Goal: Information Seeking & Learning: Learn about a topic

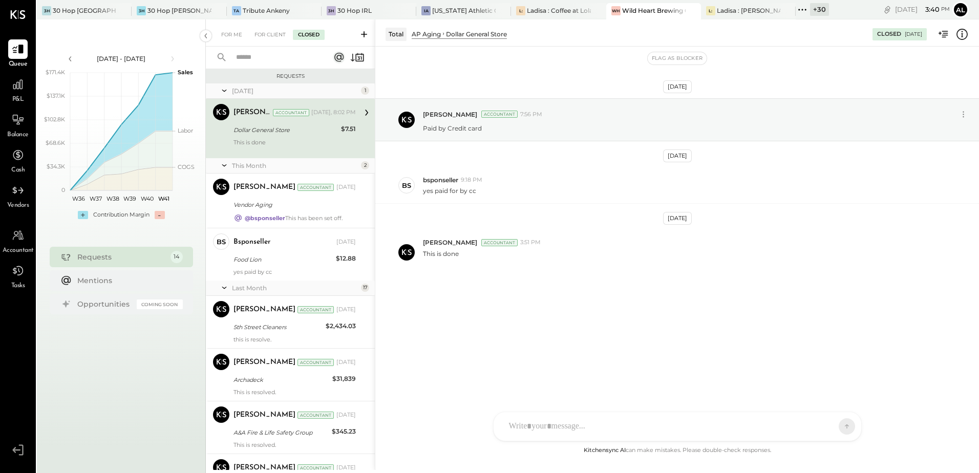
click at [15, 248] on span "Accountant" at bounding box center [18, 250] width 31 height 9
select select "**"
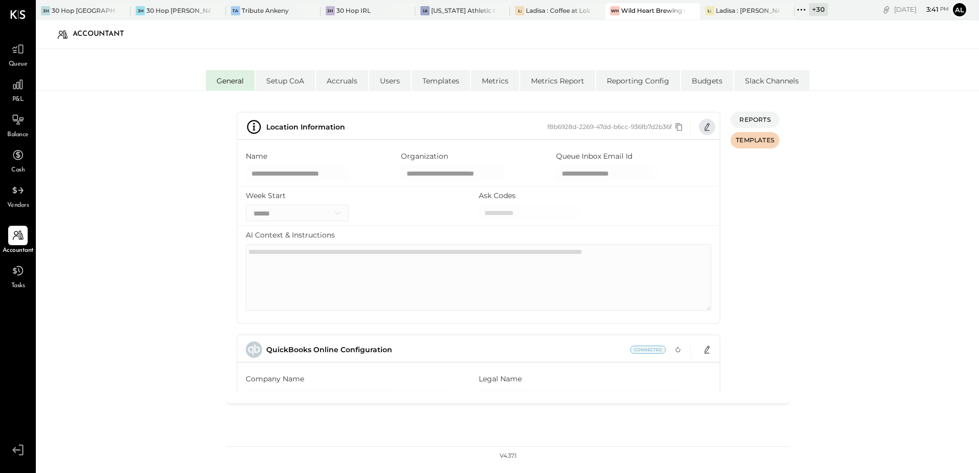
click at [709, 127] on icon "button" at bounding box center [707, 127] width 8 height 8
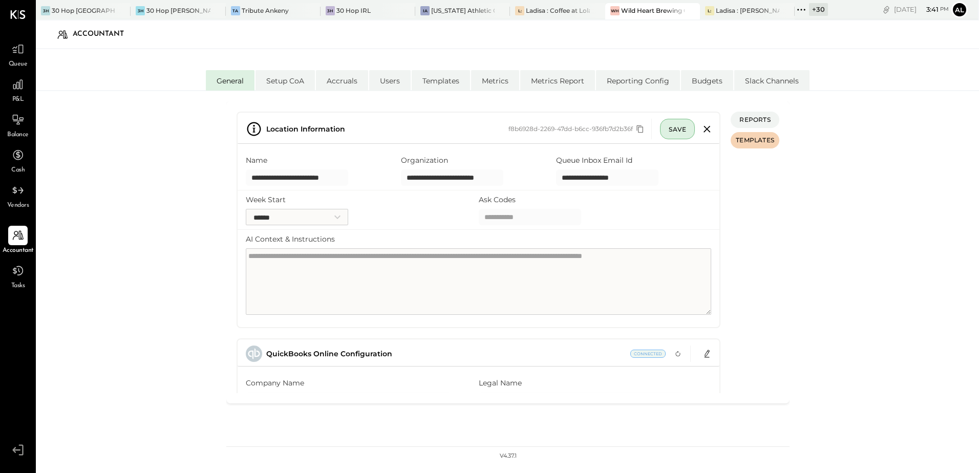
click at [499, 219] on input "Ask Codes" at bounding box center [530, 217] width 102 height 16
type input "**********"
click at [824, 179] on div "**********" at bounding box center [507, 294] width 943 height 407
click at [669, 129] on span "SAVE" at bounding box center [677, 129] width 17 height 8
click at [674, 129] on span "SAVE" at bounding box center [677, 129] width 17 height 8
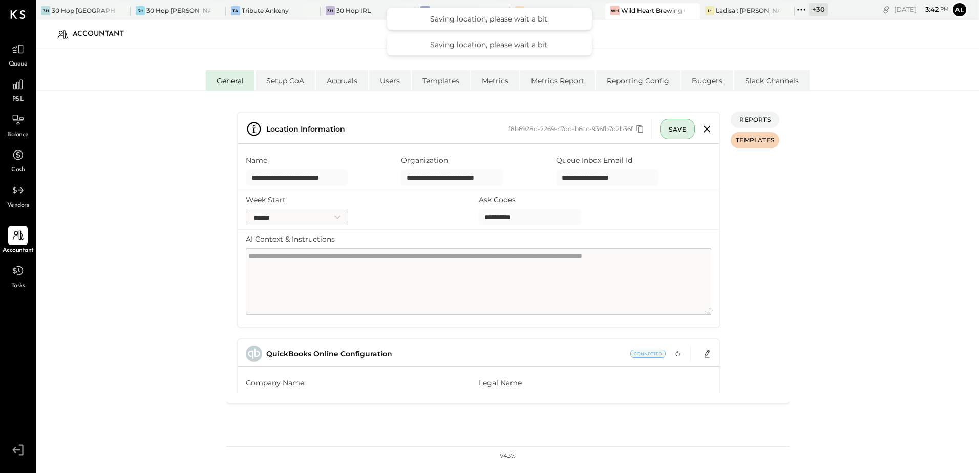
click at [661, 37] on div "Accountant" at bounding box center [507, 35] width 923 height 24
click at [112, 135] on div "**********" at bounding box center [507, 294] width 943 height 407
click at [20, 204] on span "Vendors" at bounding box center [18, 205] width 22 height 9
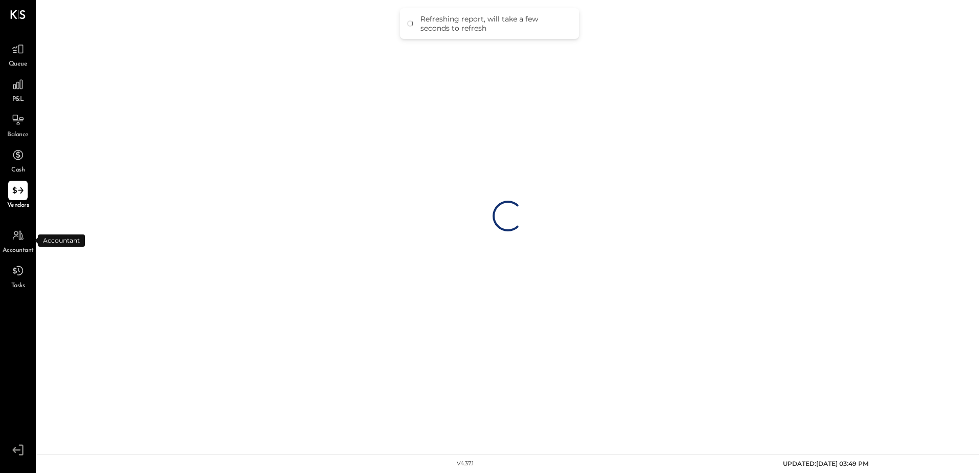
click at [20, 247] on span "Accountant" at bounding box center [18, 250] width 31 height 9
select select "**"
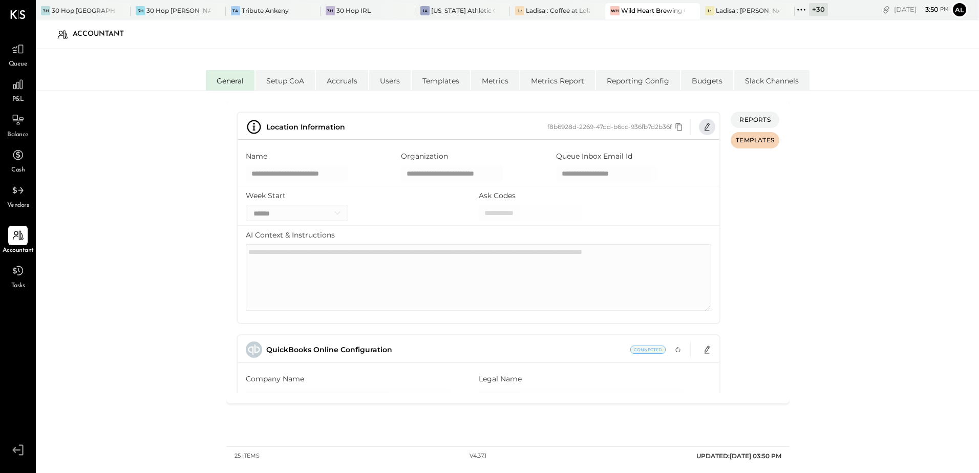
click at [709, 126] on icon "button" at bounding box center [707, 127] width 8 height 8
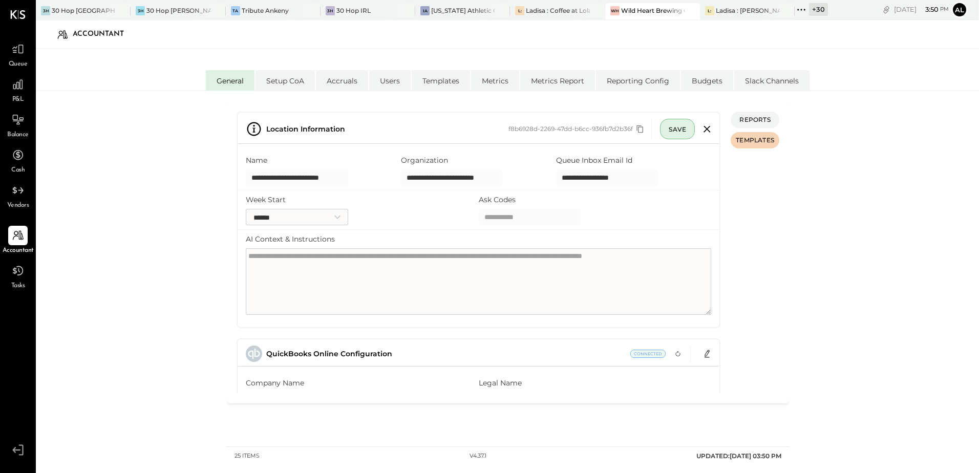
click at [496, 221] on input "Ask Codes" at bounding box center [530, 217] width 102 height 16
drag, startPoint x: 531, startPoint y: 217, endPoint x: 451, endPoint y: 216, distance: 79.4
click at [452, 216] on div "Week Start ****** ****** ******* ********* ******** ****** ******** Ask Codes *…" at bounding box center [479, 210] width 482 height 39
type input "**********"
click at [689, 128] on button "SAVE" at bounding box center [677, 129] width 35 height 20
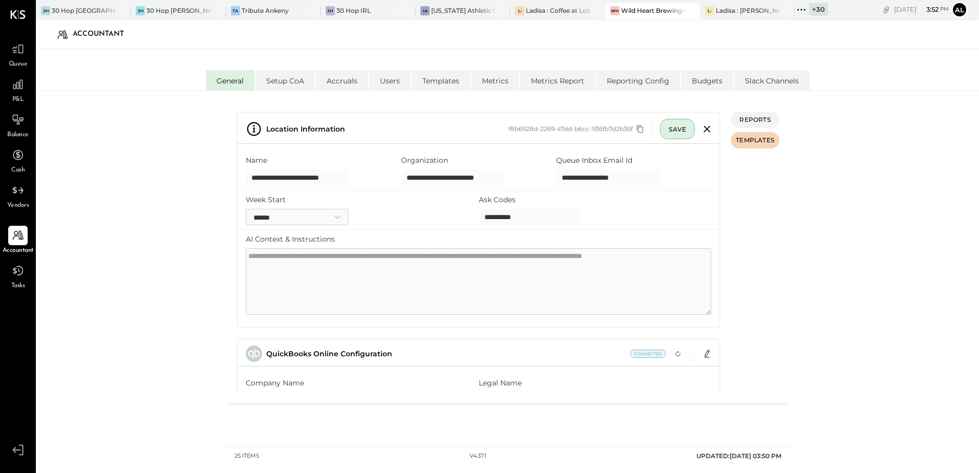
click at [677, 133] on span "SAVE" at bounding box center [677, 129] width 17 height 8
click at [676, 133] on button "SAVE" at bounding box center [677, 129] width 35 height 20
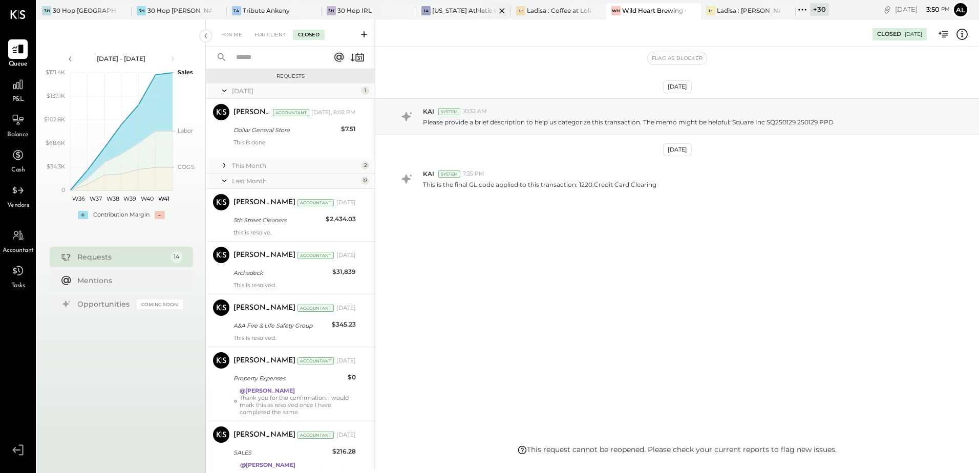
scroll to position [7062, 0]
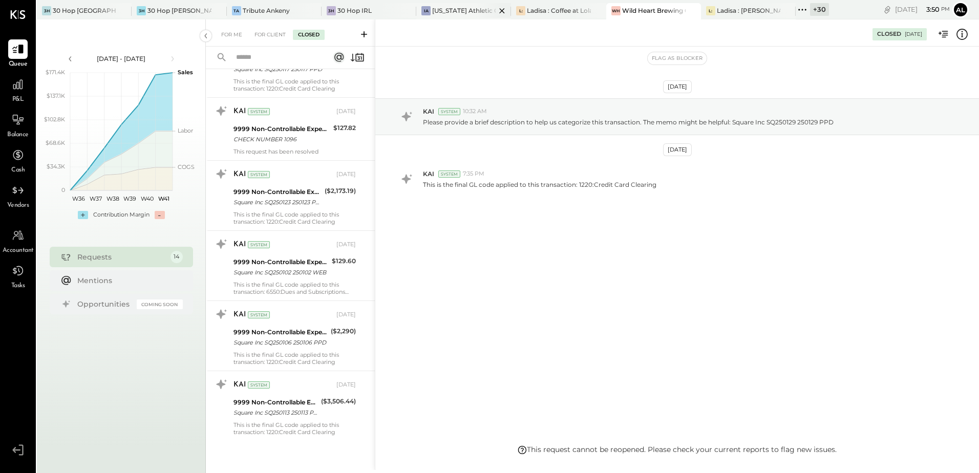
click at [454, 11] on div "[US_STATE] Athletic Club" at bounding box center [464, 10] width 64 height 9
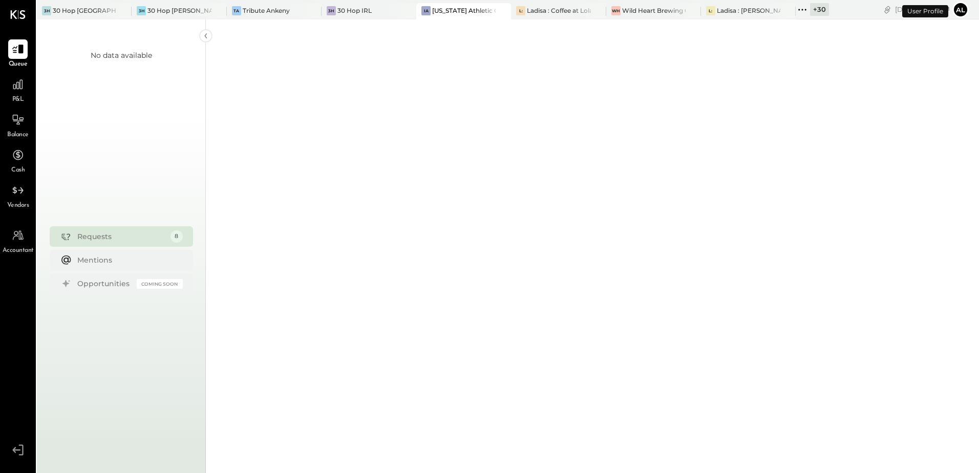
click at [17, 246] on span "Accountant" at bounding box center [18, 250] width 31 height 9
select select "**"
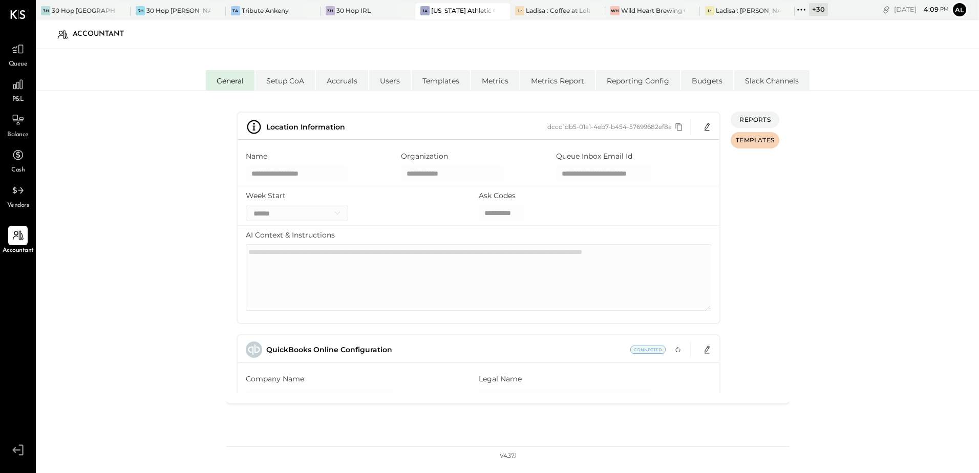
click at [805, 10] on icon at bounding box center [801, 9] width 13 height 13
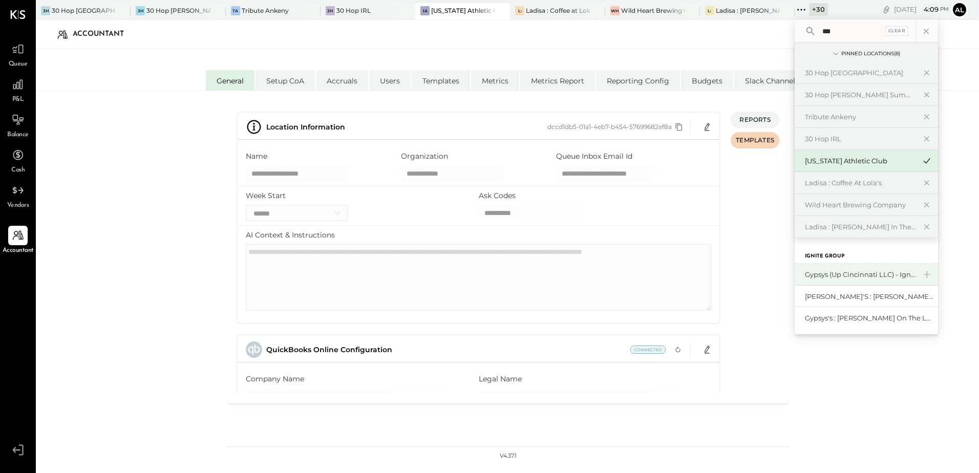
type input "***"
click at [851, 272] on div "Gypsys (Up Cincinnati LLC) - Ignite" at bounding box center [860, 275] width 111 height 10
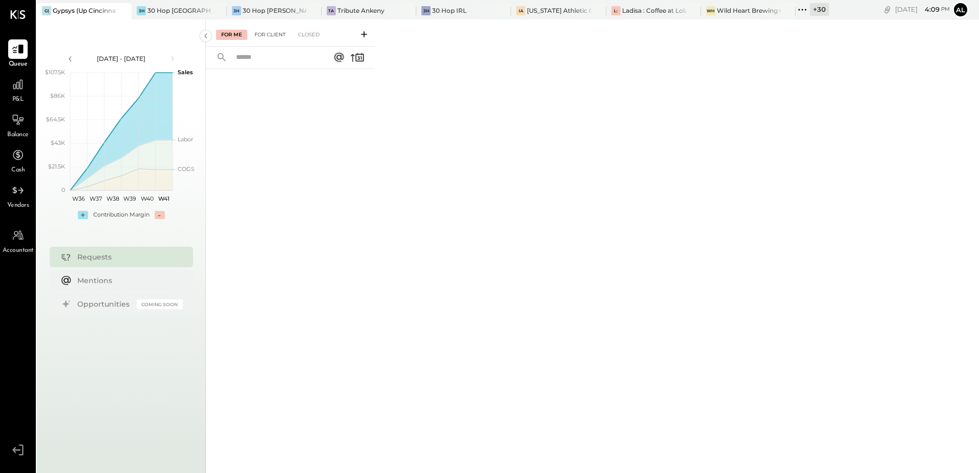
click at [281, 36] on div "For Client" at bounding box center [269, 35] width 41 height 10
click at [317, 35] on div "Closed" at bounding box center [309, 35] width 32 height 10
click at [265, 39] on div "For Client" at bounding box center [269, 35] width 41 height 10
click at [225, 39] on div "For Me" at bounding box center [231, 35] width 31 height 10
click at [801, 11] on icon at bounding box center [802, 9] width 13 height 13
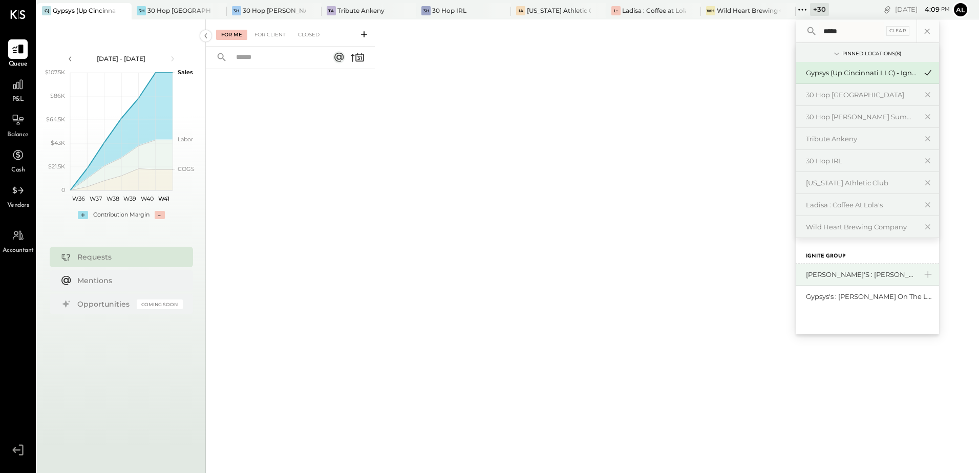
type input "*****"
click at [850, 274] on div "[PERSON_NAME]'s : [PERSON_NAME]'s" at bounding box center [861, 275] width 111 height 10
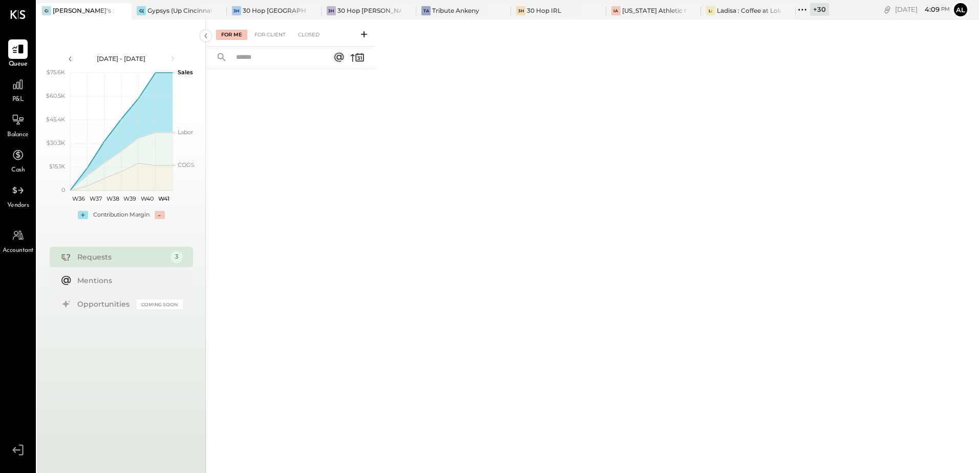
click at [136, 261] on div "Requests" at bounding box center [121, 257] width 88 height 10
click at [278, 35] on div "For Client" at bounding box center [269, 35] width 41 height 10
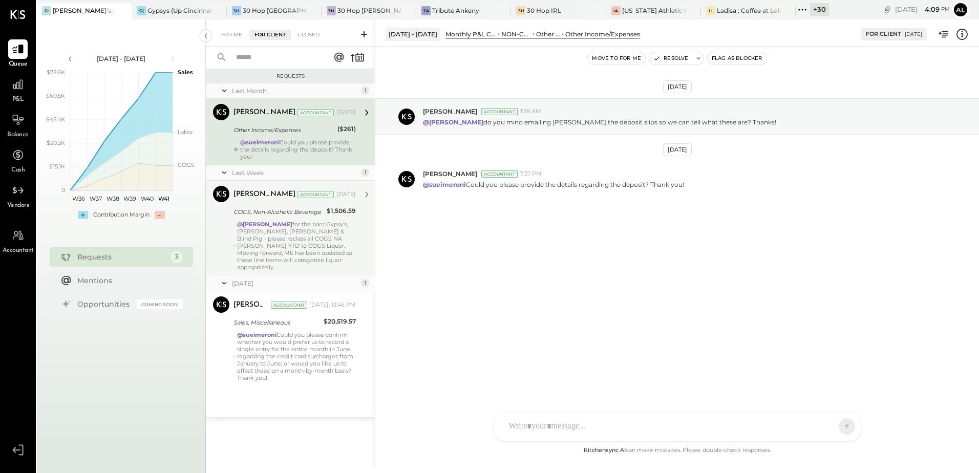
click at [266, 243] on div "@Mohammadsalkin Ansari for the bars: Gypsy's, Kon Tiki, O'Malley & Blind Pig - …" at bounding box center [296, 246] width 119 height 50
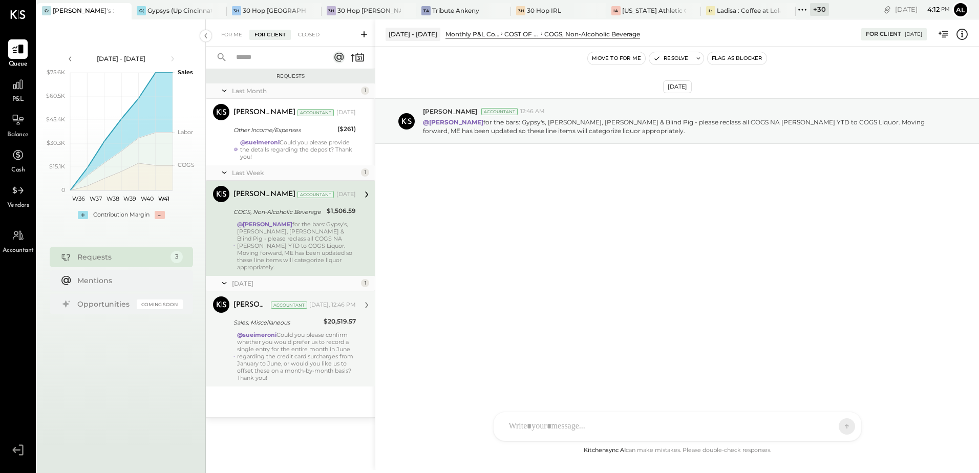
click at [300, 335] on div "@sueimeroni Could you please confirm whether you would prefer us to record a si…" at bounding box center [296, 356] width 119 height 50
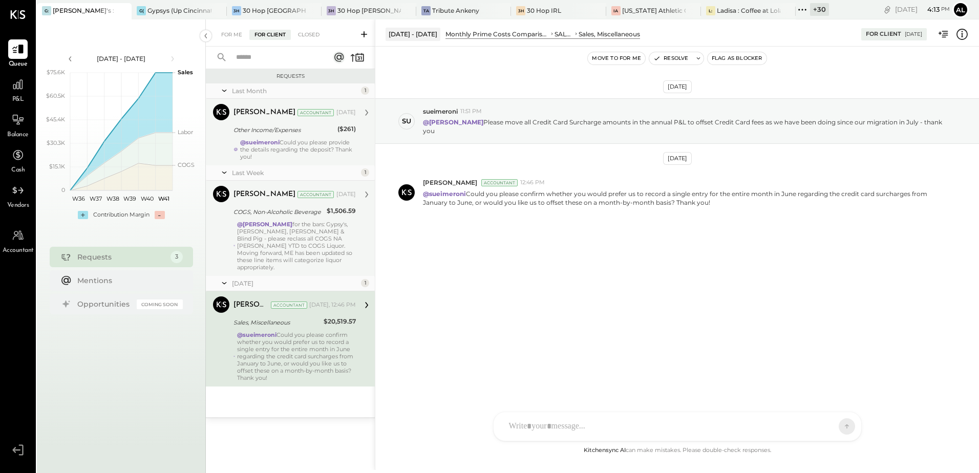
click at [278, 152] on div "@sueimeroni Could you please provide the details regarding the deposit? Thank y…" at bounding box center [298, 150] width 116 height 22
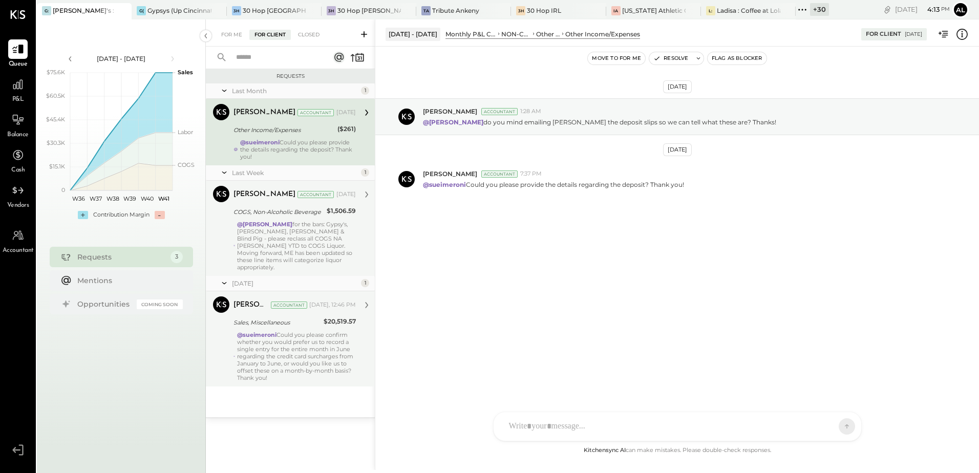
click at [281, 331] on div "@sueimeroni Could you please confirm whether you would prefer us to record a si…" at bounding box center [296, 356] width 119 height 50
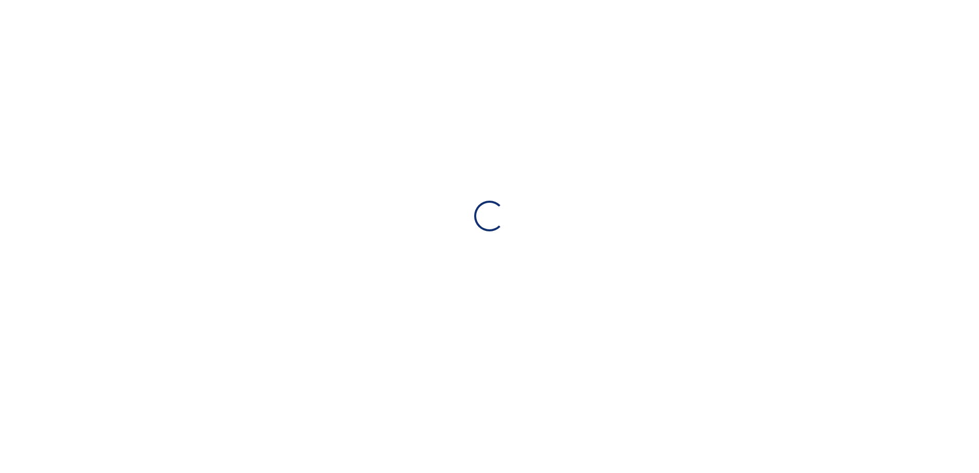
select select "**"
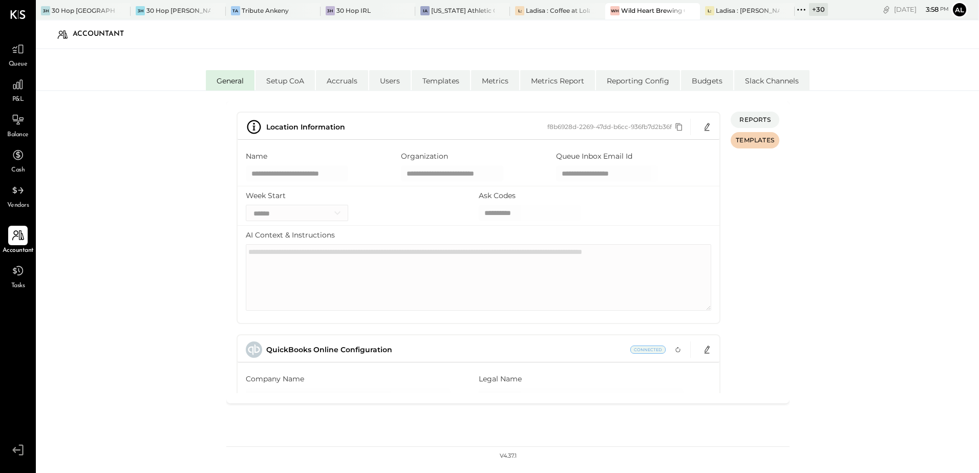
click at [21, 241] on icon at bounding box center [17, 235] width 13 height 13
click at [22, 85] on icon at bounding box center [17, 84] width 13 height 13
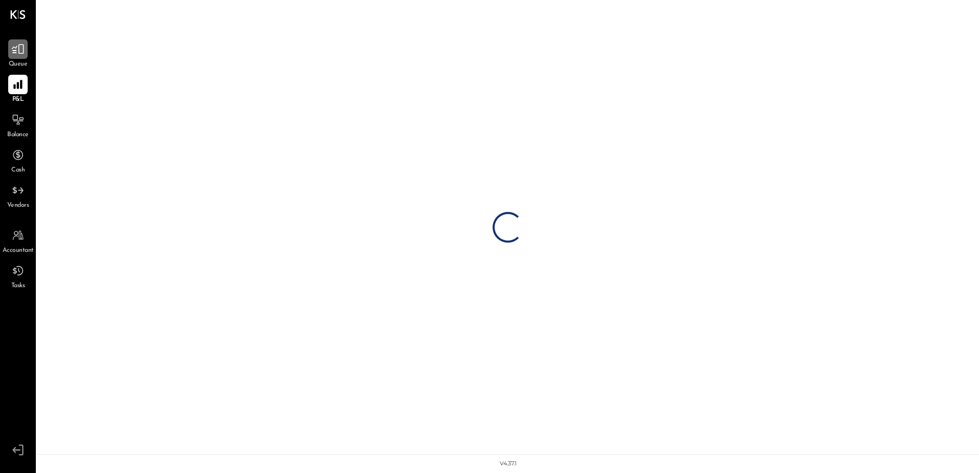
click at [18, 59] on div at bounding box center [17, 48] width 19 height 19
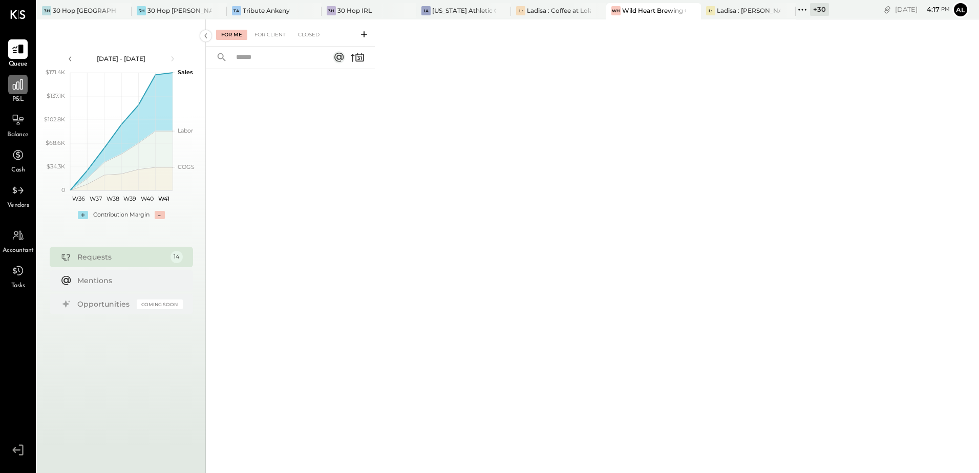
click at [22, 82] on icon at bounding box center [17, 84] width 13 height 13
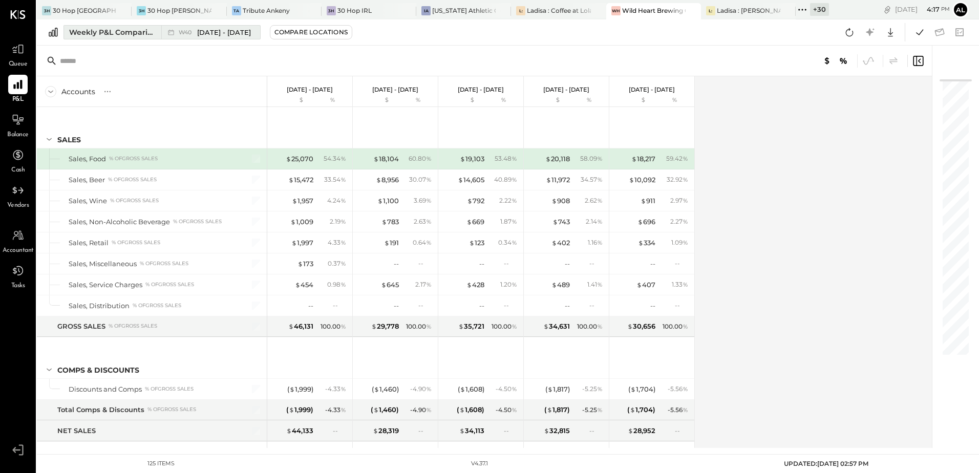
click at [116, 32] on div "Weekly P&L Comparison" at bounding box center [112, 32] width 86 height 10
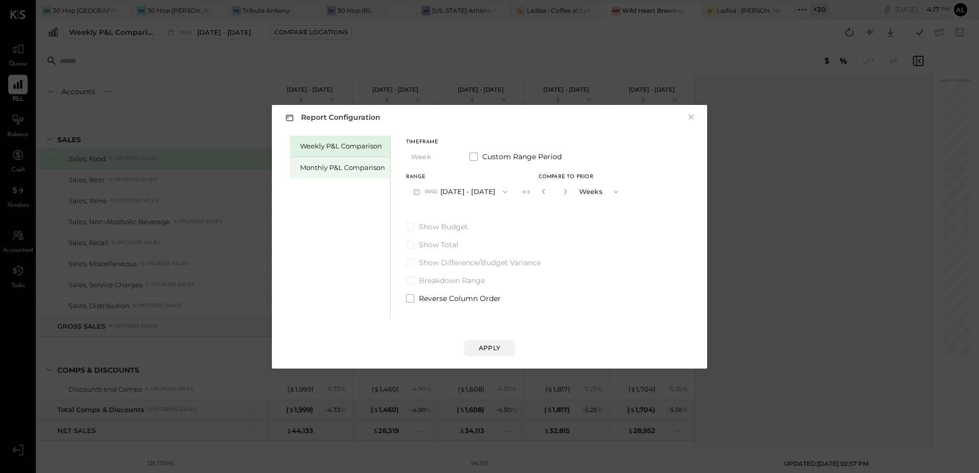
click at [321, 170] on div "Monthly P&L Comparison" at bounding box center [342, 168] width 85 height 10
click at [494, 192] on span "button" at bounding box center [500, 192] width 13 height 8
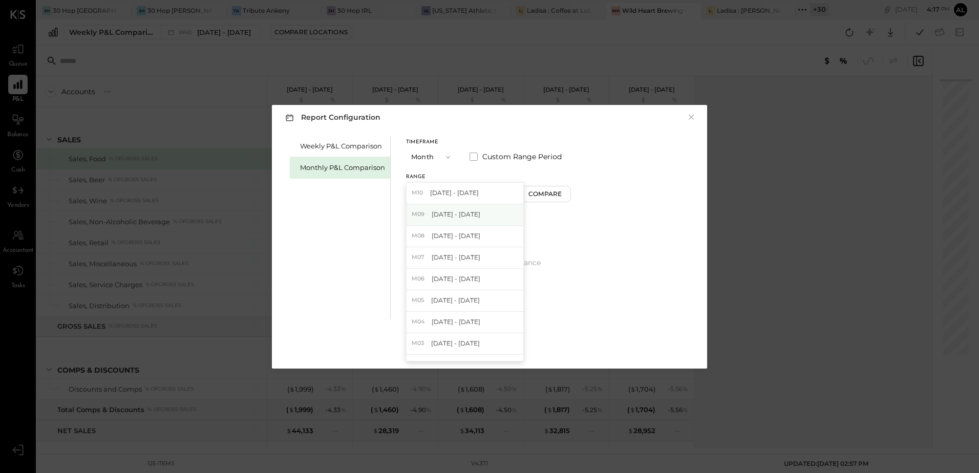
click at [457, 215] on span "[DATE] - [DATE]" at bounding box center [456, 214] width 49 height 9
click at [530, 196] on div "Compare" at bounding box center [546, 194] width 33 height 9
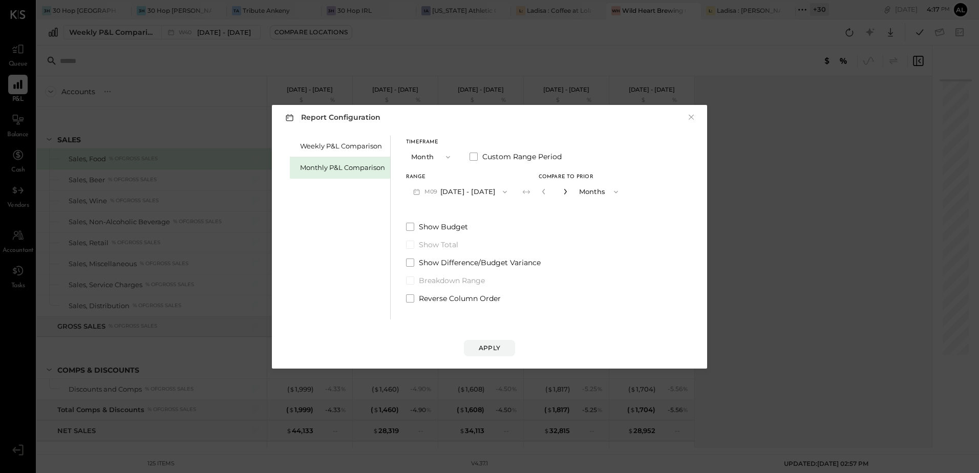
click at [562, 193] on icon "button" at bounding box center [565, 191] width 6 height 6
type input "*"
click at [504, 352] on button "Apply" at bounding box center [489, 348] width 51 height 16
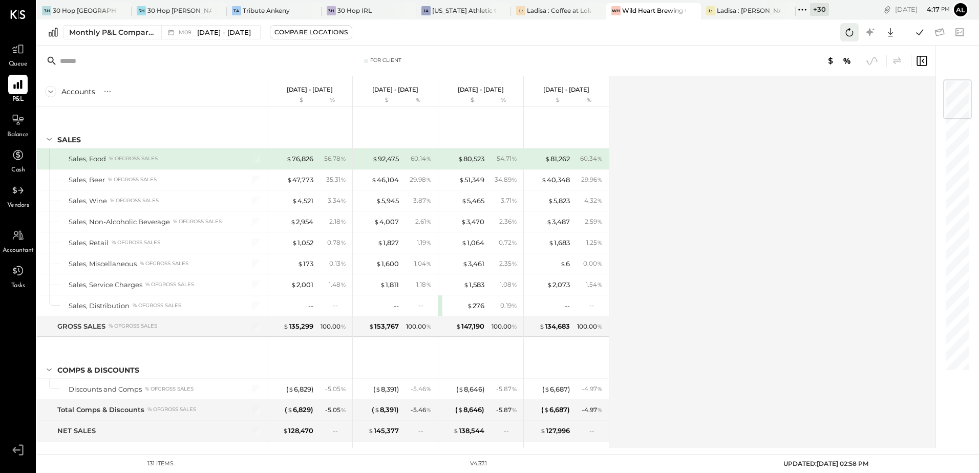
click at [848, 36] on icon at bounding box center [849, 32] width 13 height 13
click at [919, 34] on icon at bounding box center [919, 32] width 13 height 13
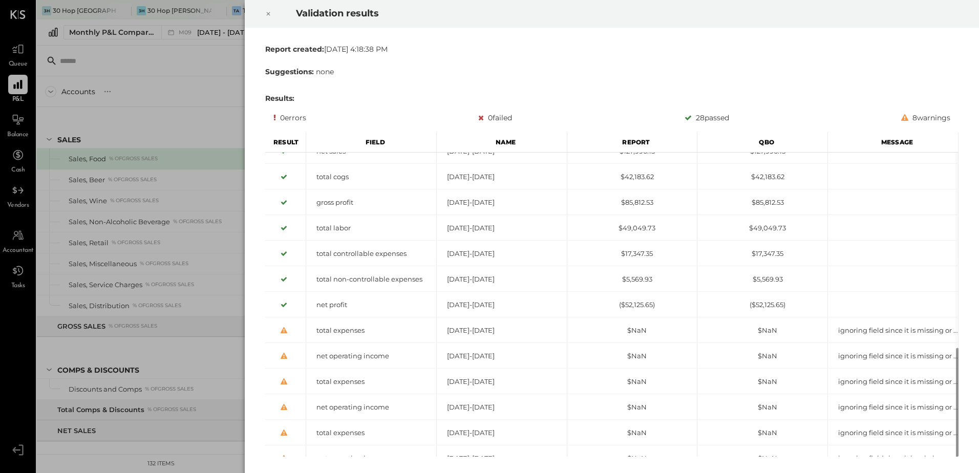
drag, startPoint x: 269, startPoint y: 15, endPoint x: 279, endPoint y: 22, distance: 12.5
click at [269, 15] on icon at bounding box center [268, 14] width 6 height 12
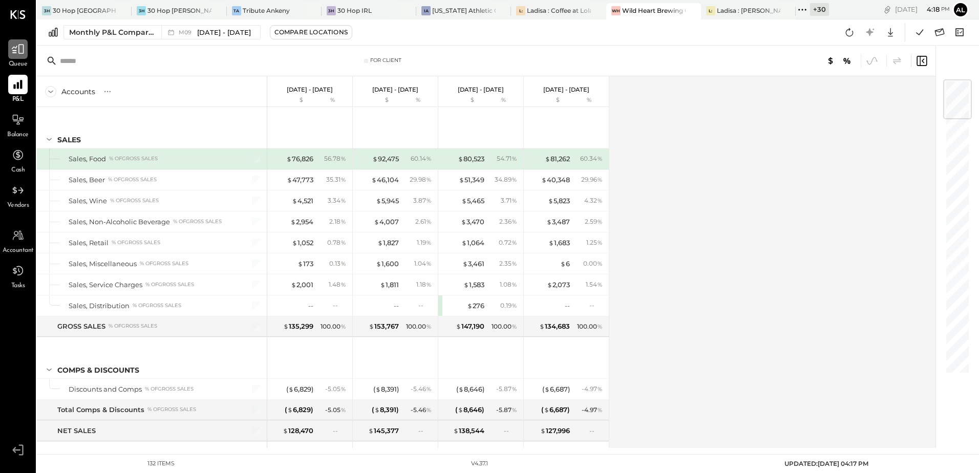
click at [24, 56] on div at bounding box center [17, 48] width 19 height 19
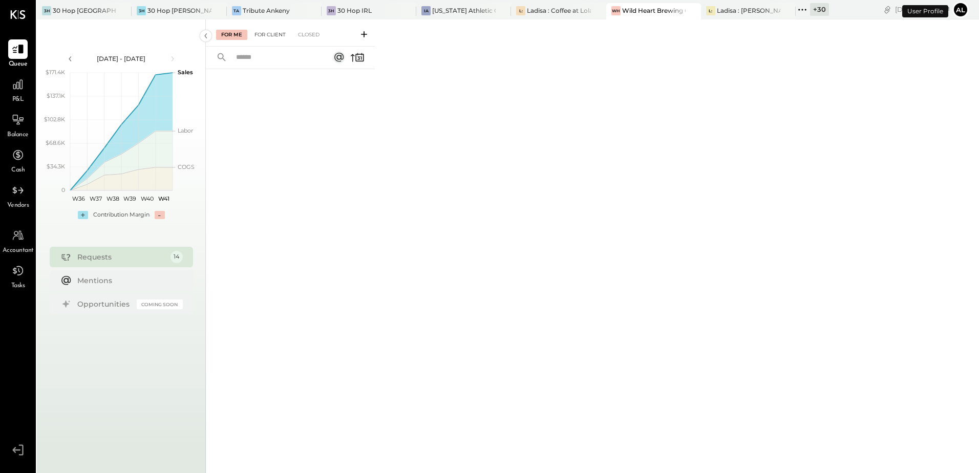
click at [275, 38] on div "For Client" at bounding box center [269, 35] width 41 height 10
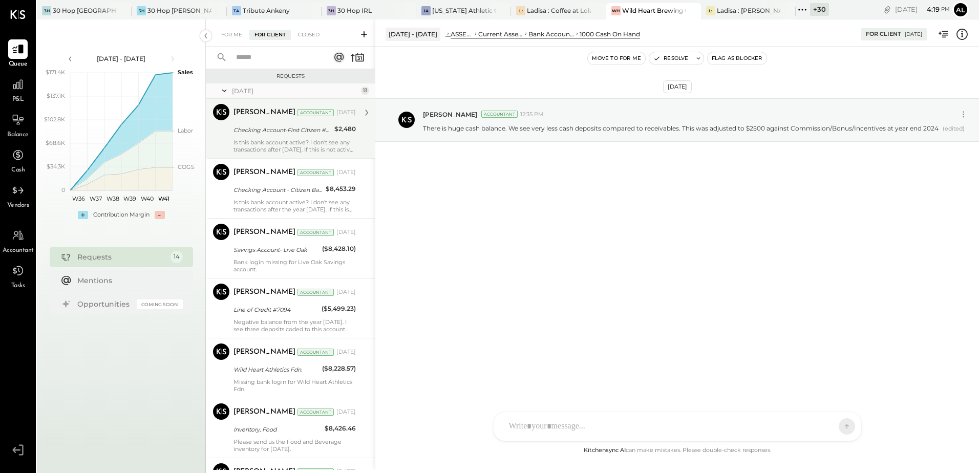
click at [256, 135] on div "Checking Account-First Citizen #0193" at bounding box center [283, 130] width 98 height 10
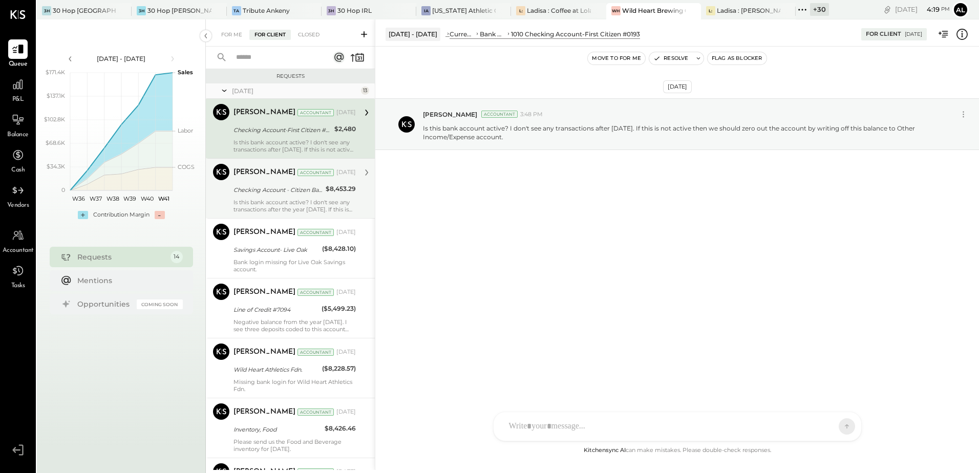
click at [253, 205] on div "Is this bank account active? I don't see any transactions after the year [DATE]…" at bounding box center [295, 206] width 122 height 14
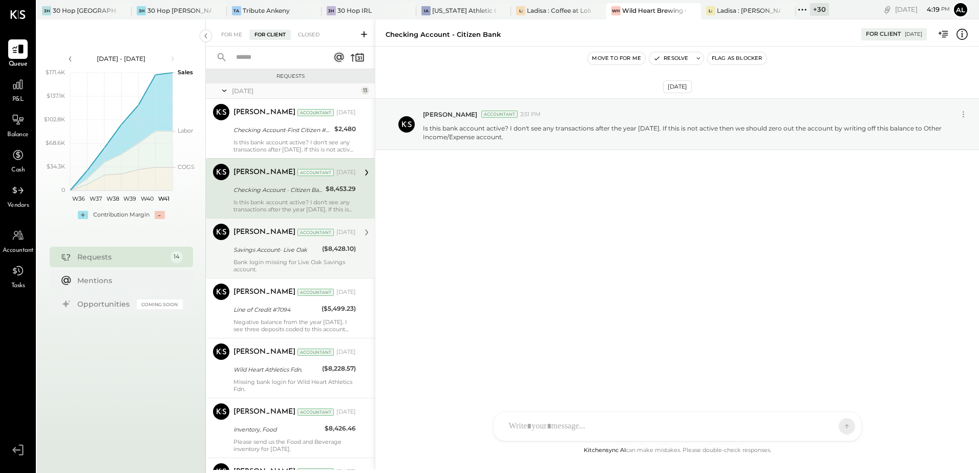
click at [262, 269] on div "Bank login missing for Live Oak Savings account." at bounding box center [295, 266] width 122 height 14
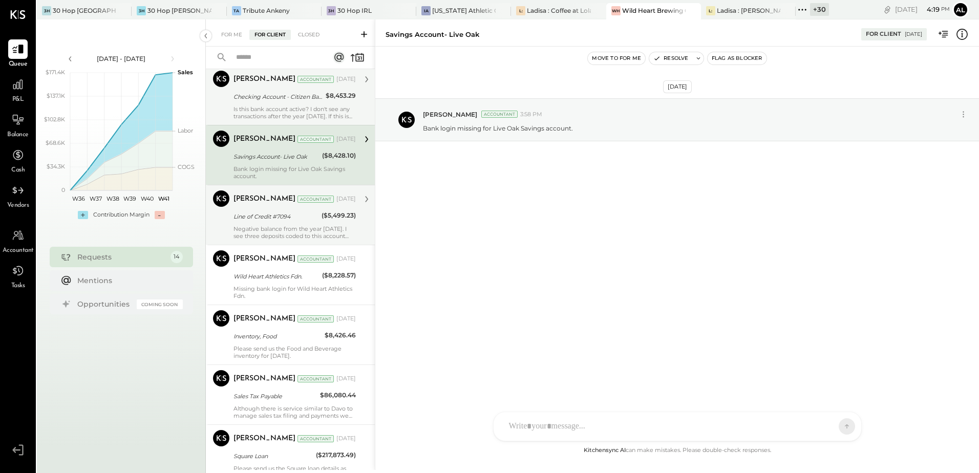
scroll to position [102, 0]
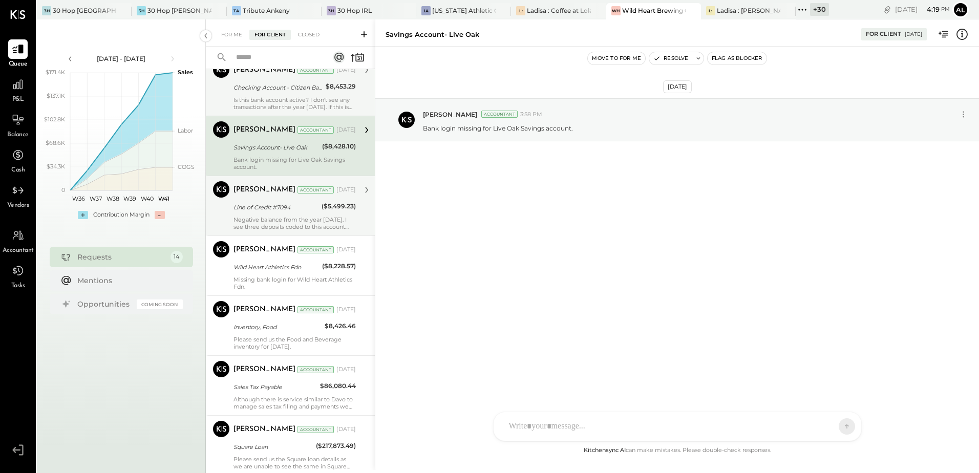
click at [269, 216] on div "Negative balance from the year [DATE]. I see three deposits coded to this accou…" at bounding box center [295, 223] width 122 height 14
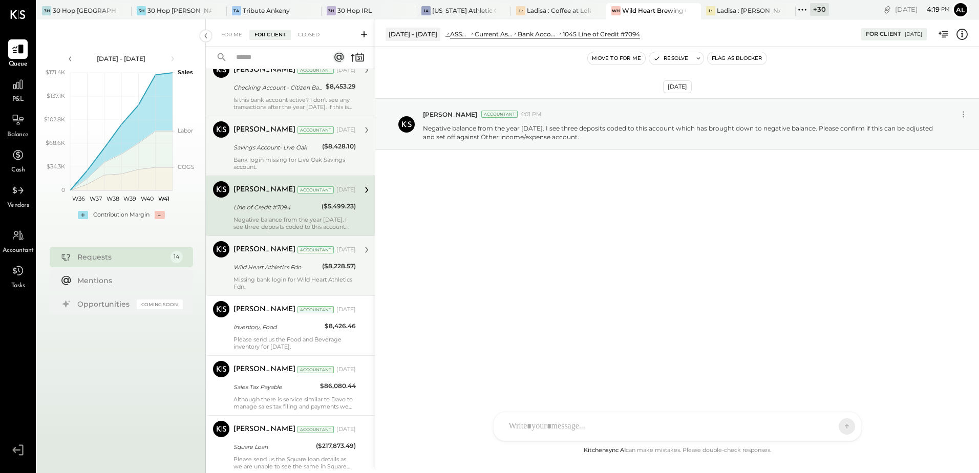
click at [274, 273] on div "Wild Heart Athletics Fdn." at bounding box center [277, 267] width 86 height 12
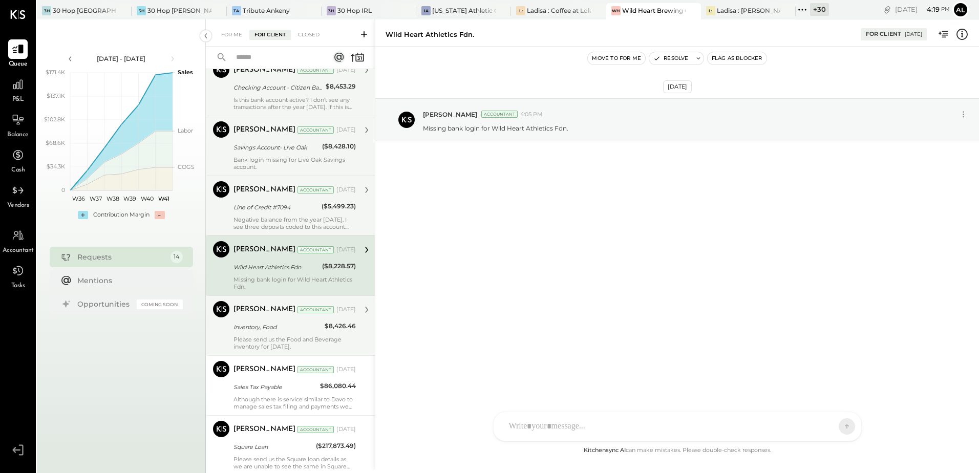
click at [284, 336] on div "Please send us the Food and Beverage inventory for [DATE]." at bounding box center [295, 343] width 122 height 14
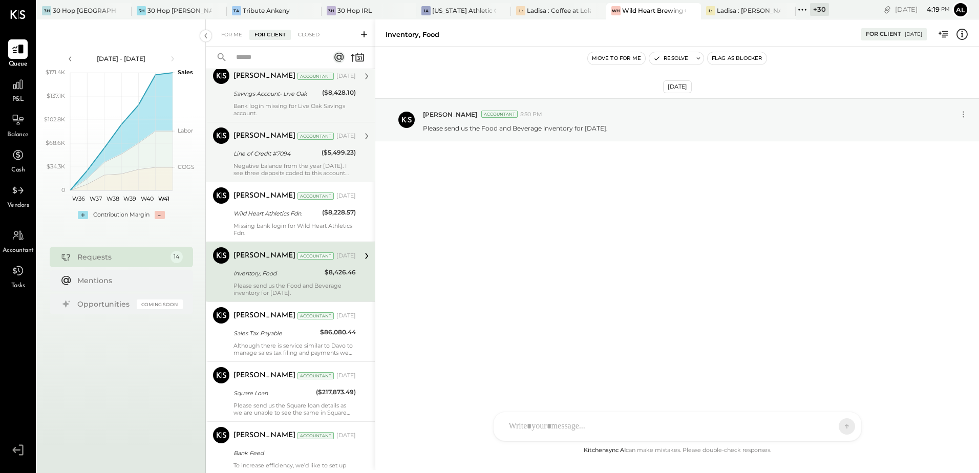
scroll to position [205, 0]
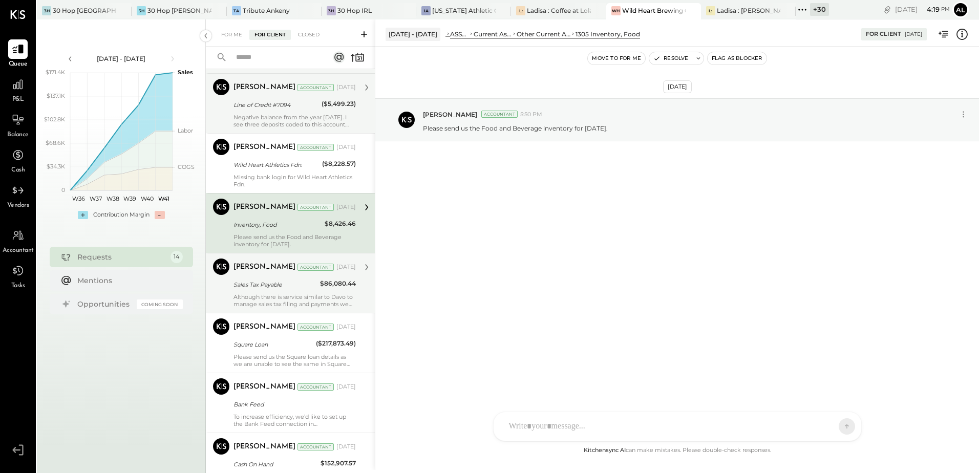
click at [288, 300] on div "Although there is service similar to Davo to manage sales tax filing and paymen…" at bounding box center [295, 300] width 122 height 14
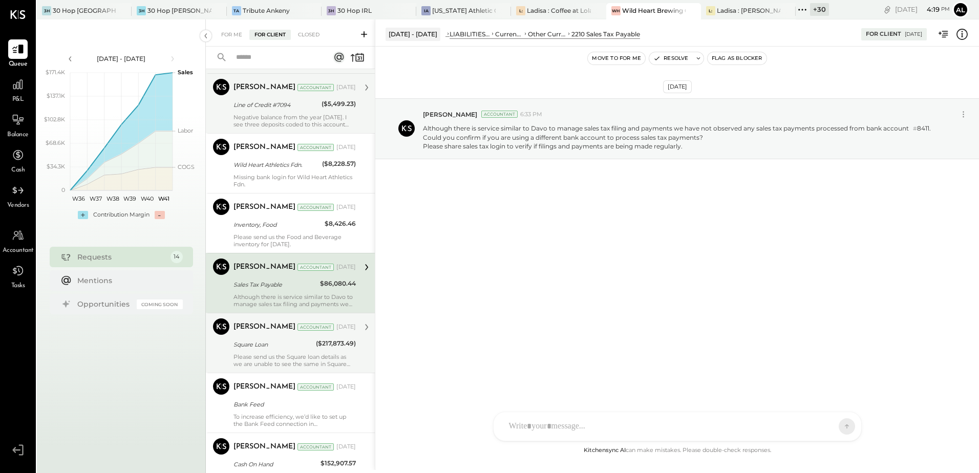
click at [276, 359] on div "Please send us the Square loan details as we are unable to see the same in Squa…" at bounding box center [295, 360] width 122 height 14
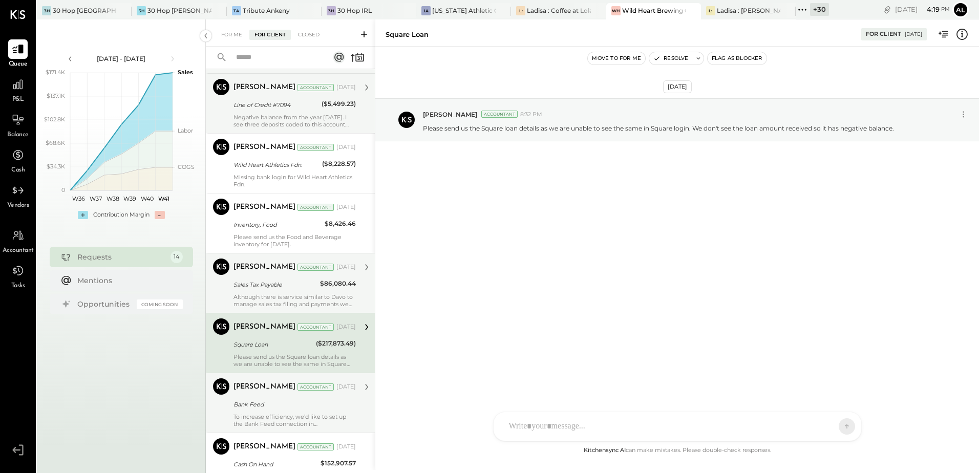
click at [277, 422] on div "To increase efficiency, we’d like to set up the Bank Feed connection in [GEOGRA…" at bounding box center [295, 420] width 122 height 14
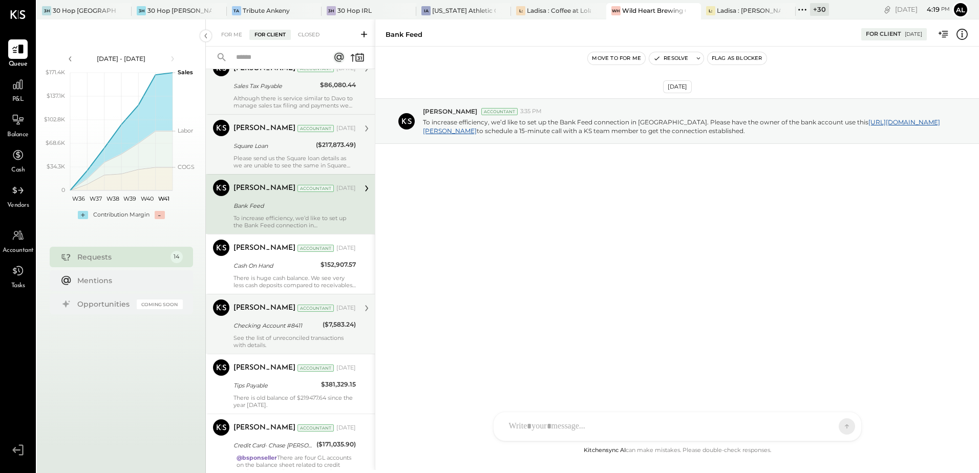
scroll to position [410, 0]
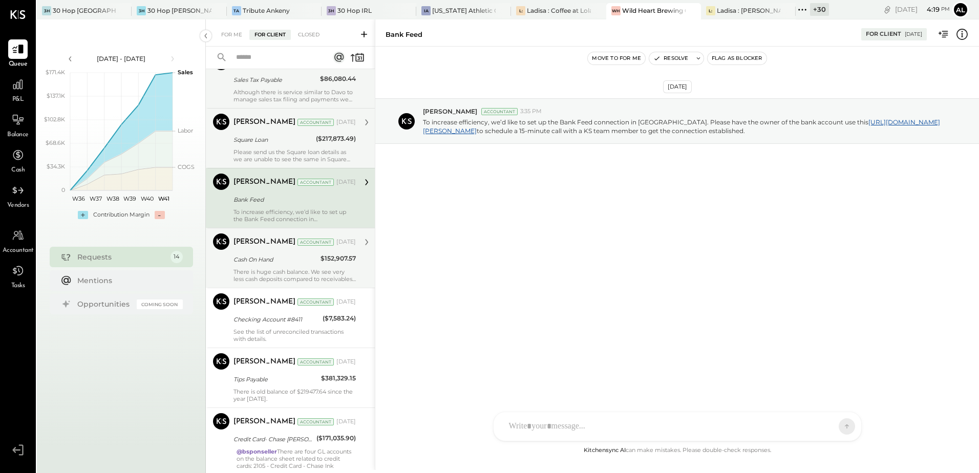
click at [281, 270] on div "There is huge cash balance. We see very less cash deposits compared to receivab…" at bounding box center [295, 275] width 122 height 14
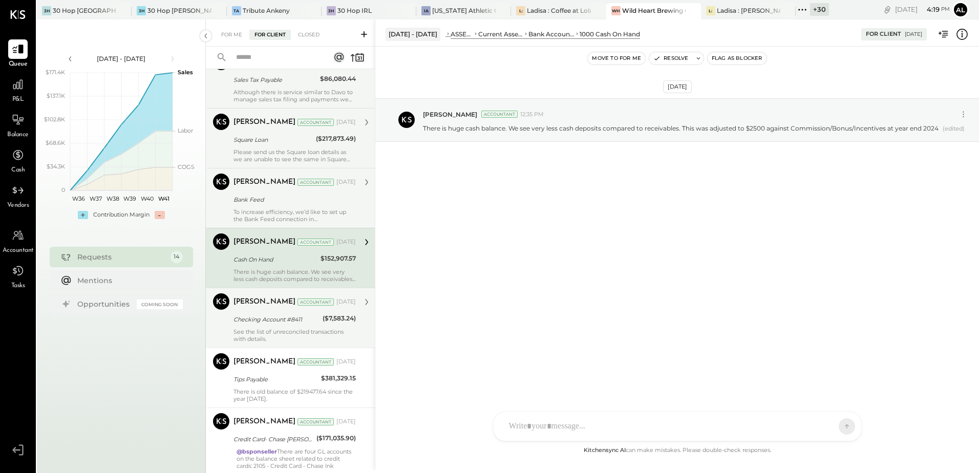
click at [282, 331] on div "See the list of unreconciled transactions with details." at bounding box center [295, 335] width 122 height 14
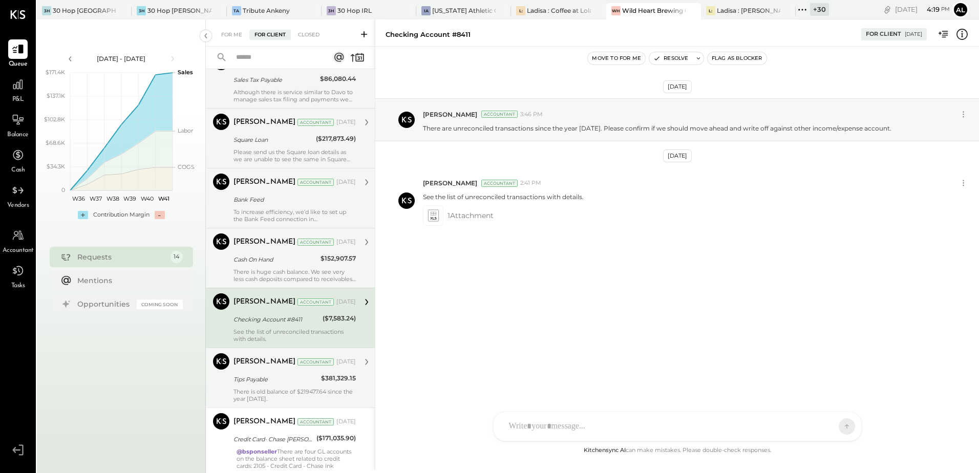
click at [286, 371] on div "[PERSON_NAME] Accountant [DATE] Tips Payable $381,329.15 There is old balance o…" at bounding box center [295, 377] width 122 height 49
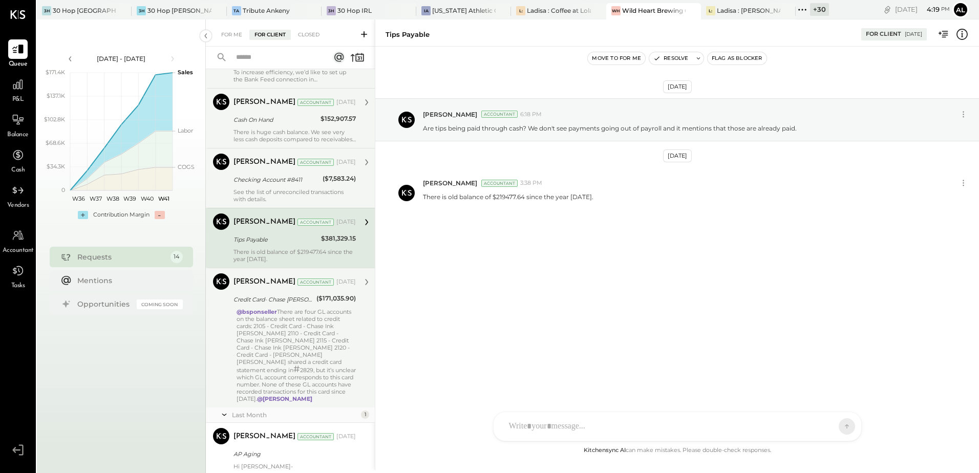
scroll to position [563, 0]
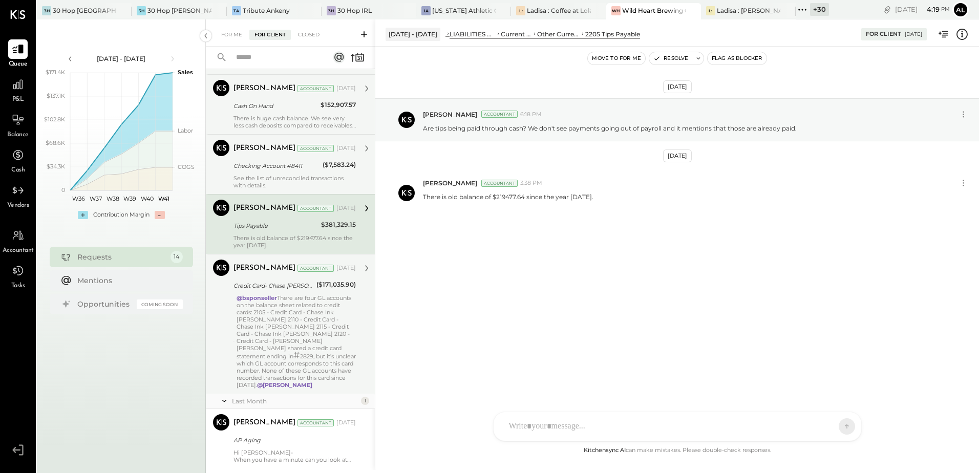
click at [305, 307] on div "@bsponseller There are four GL accounts on the balance sheet related to credit …" at bounding box center [296, 342] width 119 height 94
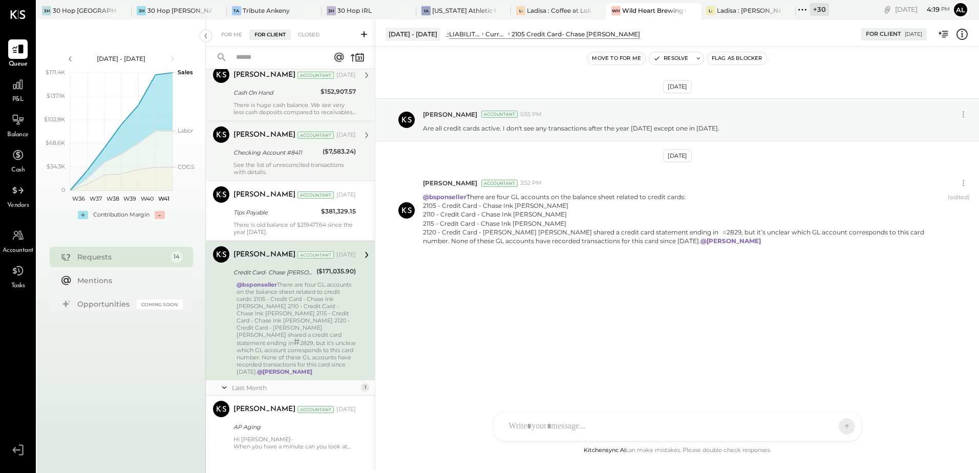
scroll to position [584, 0]
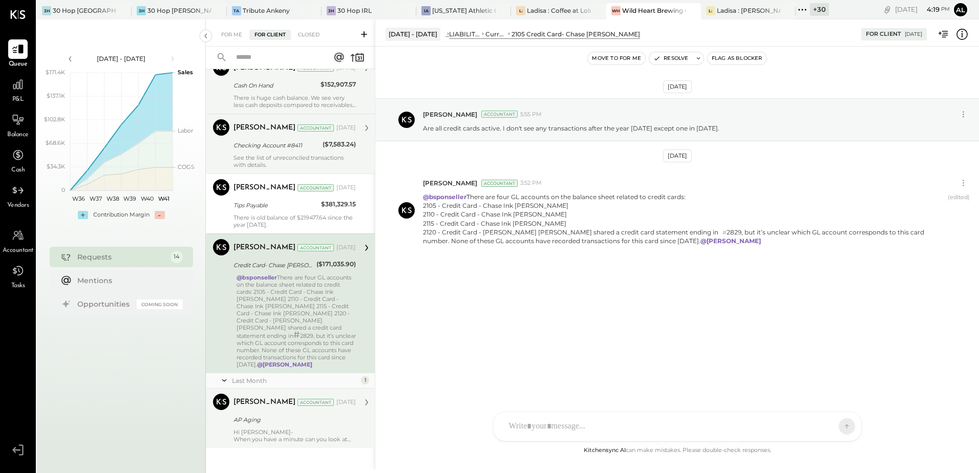
click at [251, 436] on div "When you have a minute can you look at the AP Aging report and let us know any …" at bounding box center [295, 439] width 122 height 7
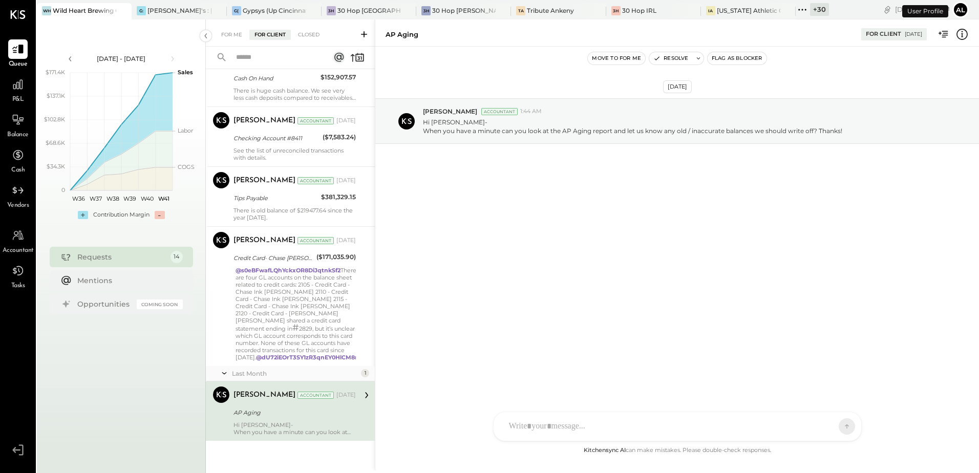
scroll to position [584, 0]
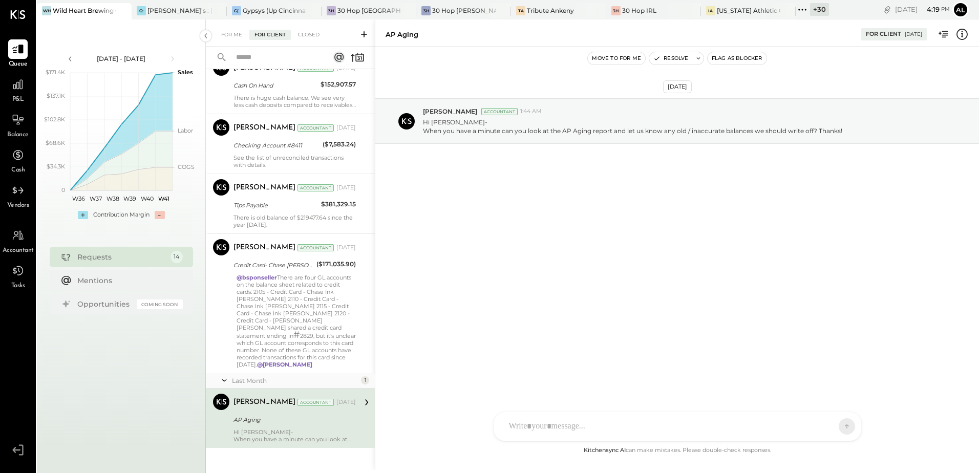
click at [274, 33] on div "For Client" at bounding box center [269, 35] width 41 height 10
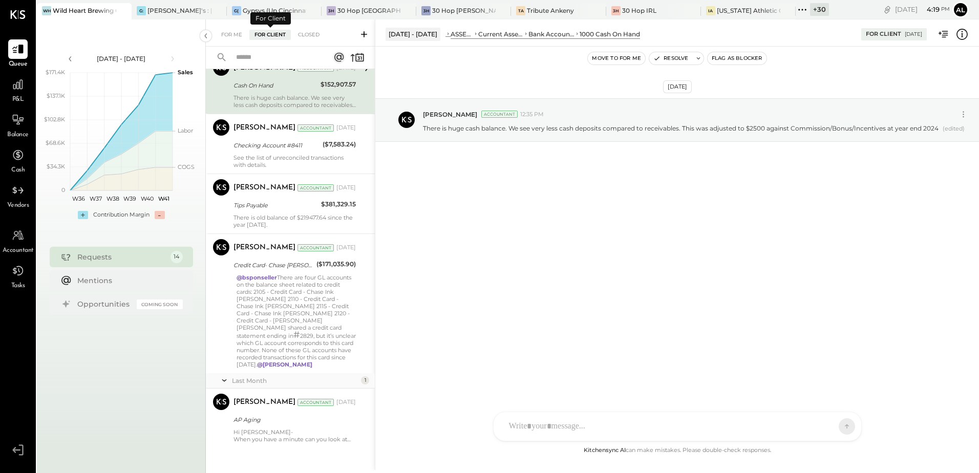
scroll to position [397, 0]
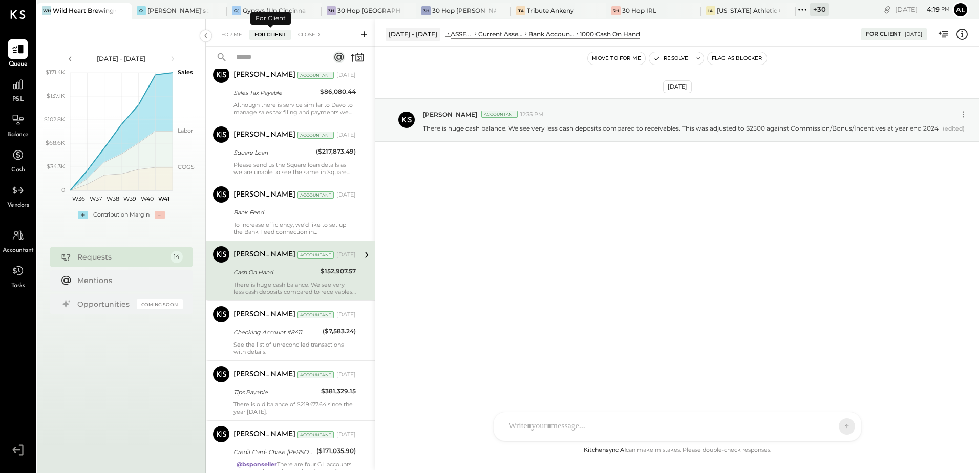
click at [233, 28] on div "For Me For Client Closed" at bounding box center [290, 32] width 169 height 27
click at [242, 37] on div "For Me" at bounding box center [231, 35] width 31 height 10
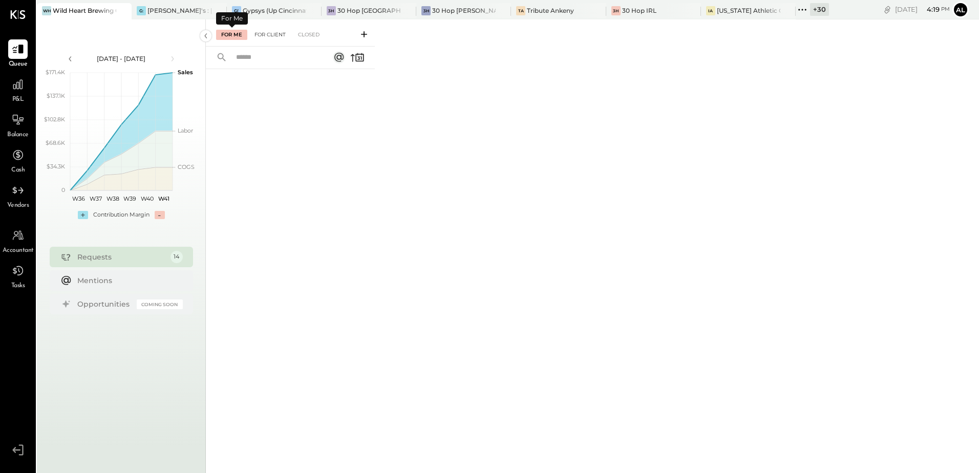
click at [259, 37] on div "For Client" at bounding box center [269, 35] width 41 height 10
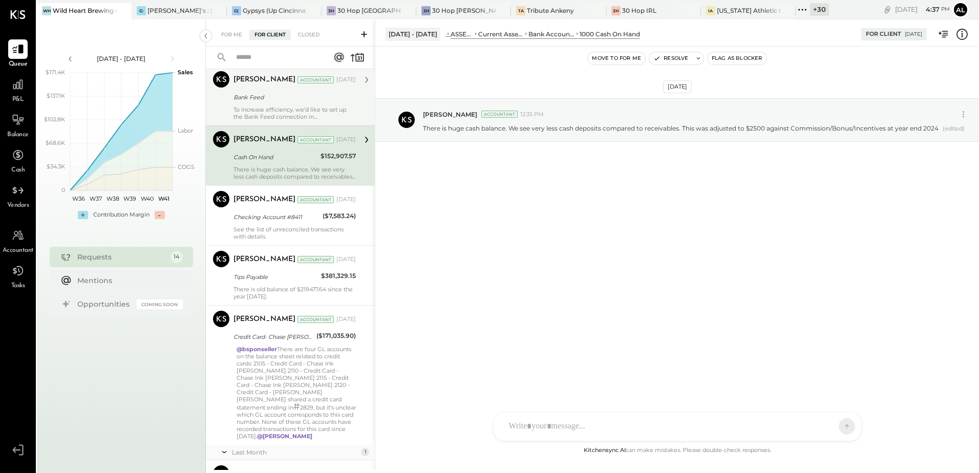
scroll to position [533, 0]
